Goal: Navigation & Orientation: Find specific page/section

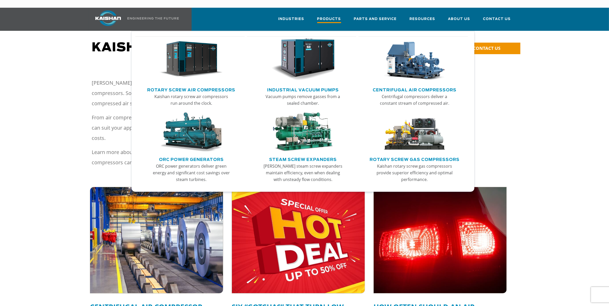
click at [341, 16] on span "Products" at bounding box center [329, 19] width 24 height 7
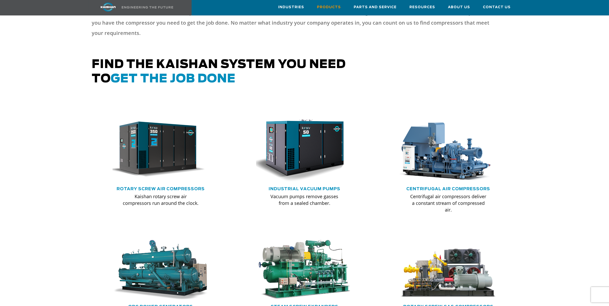
scroll to position [257, 0]
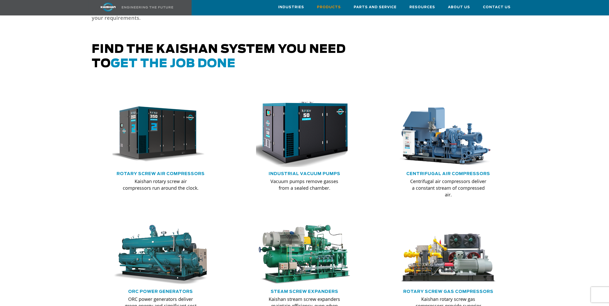
click at [283, 138] on img at bounding box center [301, 135] width 106 height 72
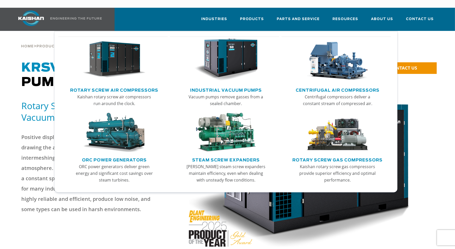
click at [257, 16] on span "Products" at bounding box center [252, 19] width 24 height 6
